Goal: Transaction & Acquisition: Purchase product/service

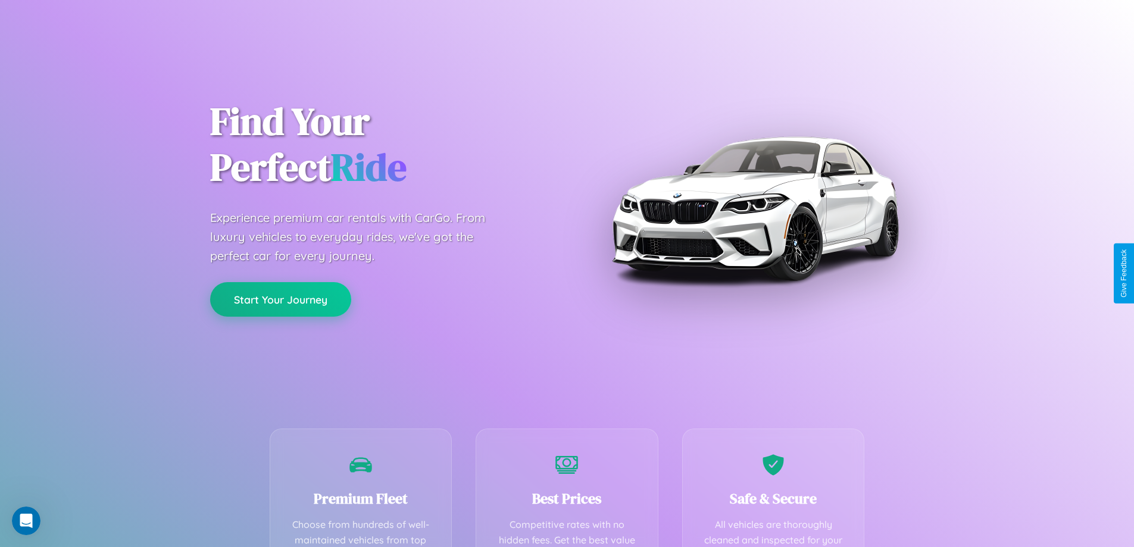
click at [280, 299] on button "Start Your Journey" at bounding box center [280, 299] width 141 height 35
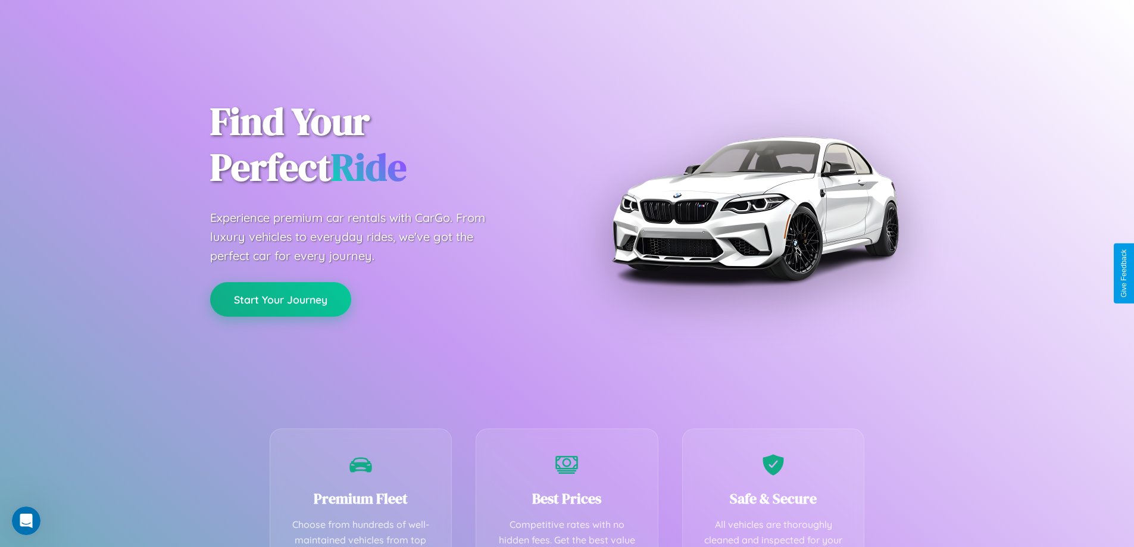
click at [280, 299] on button "Start Your Journey" at bounding box center [280, 299] width 141 height 35
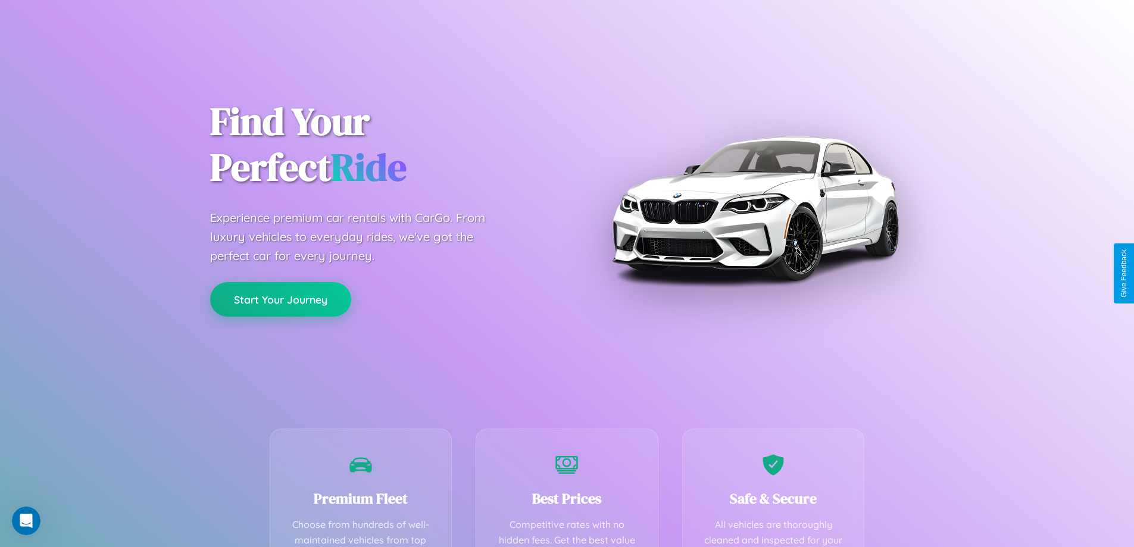
click at [280, 299] on button "Start Your Journey" at bounding box center [280, 299] width 141 height 35
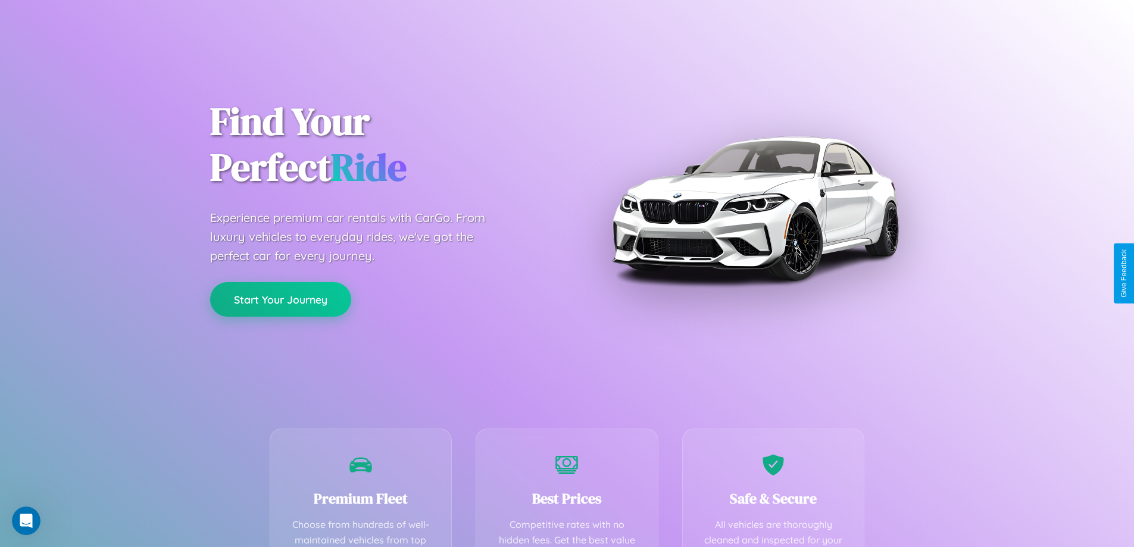
click at [280, 299] on button "Start Your Journey" at bounding box center [280, 299] width 141 height 35
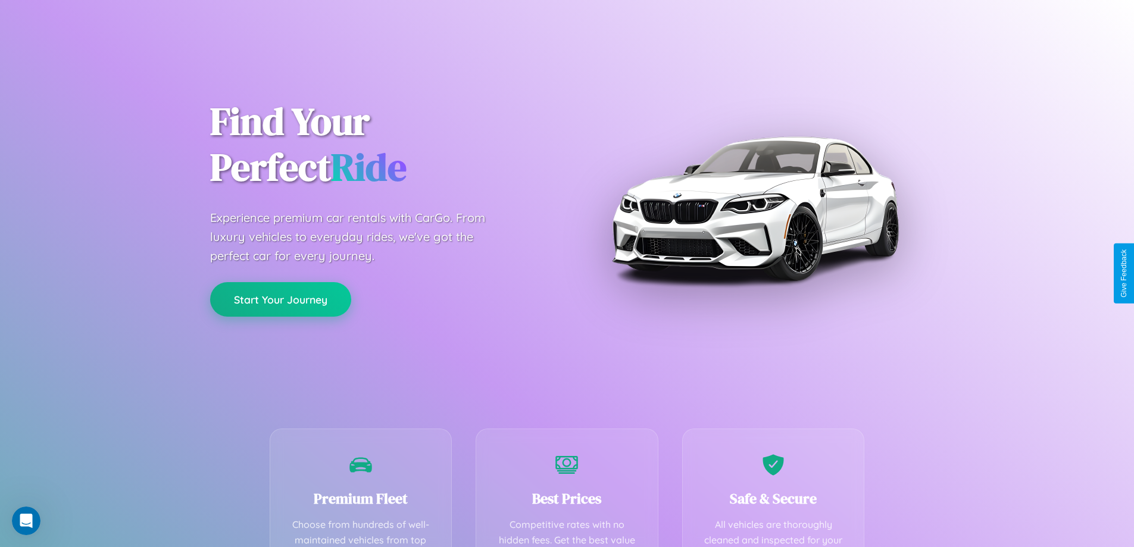
click at [280, 299] on button "Start Your Journey" at bounding box center [280, 299] width 141 height 35
